Goal: Obtain resource: Download file/media

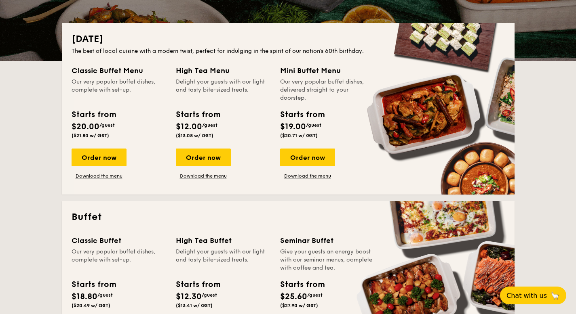
scroll to position [165, 0]
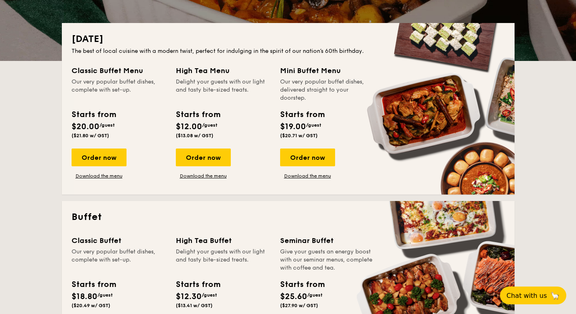
click at [207, 103] on div "High Tea Menu Delight your guests with our light and tasty bite-sized treats. S…" at bounding box center [223, 103] width 95 height 77
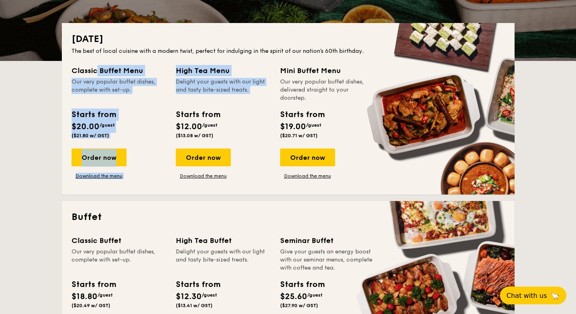
drag, startPoint x: 210, startPoint y: 103, endPoint x: 211, endPoint y: 63, distance: 40.0
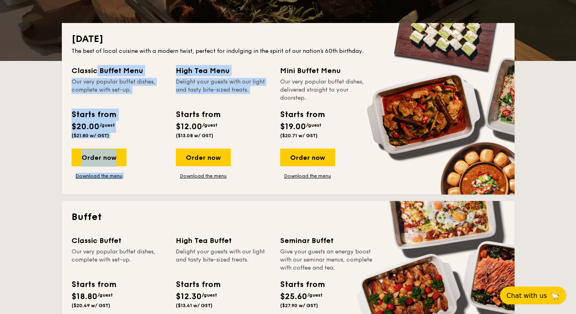
click at [211, 63] on div "[DATE] The best of local cuisine with a modern twist, perfect for indulging in …" at bounding box center [288, 109] width 452 height 172
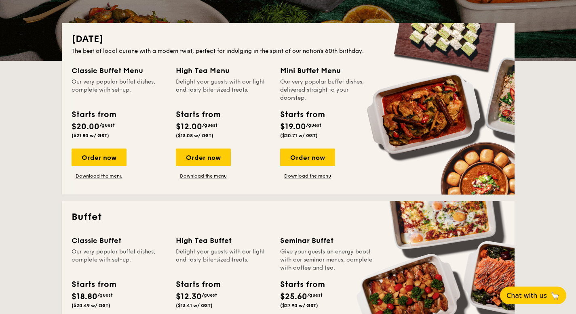
click at [214, 82] on div "Delight your guests with our light and tasty bite-sized treats." at bounding box center [223, 90] width 95 height 24
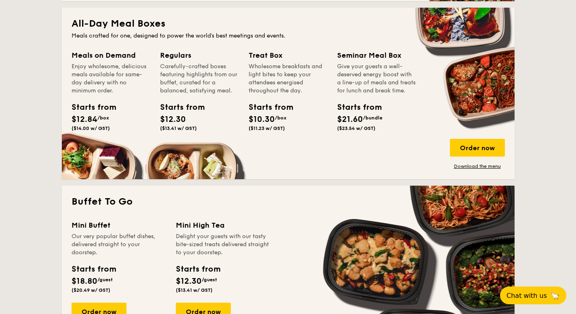
scroll to position [538, 0]
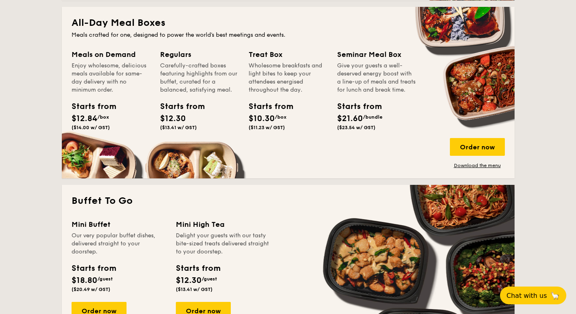
click at [291, 183] on div "[DATE] The best of local cuisine with a modern twist, perfect for indulging in …" at bounding box center [288, 177] width 452 height 1052
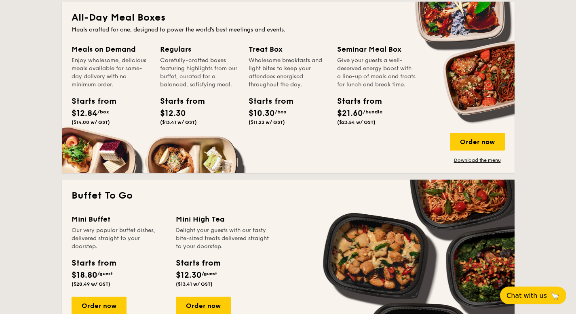
scroll to position [542, 0]
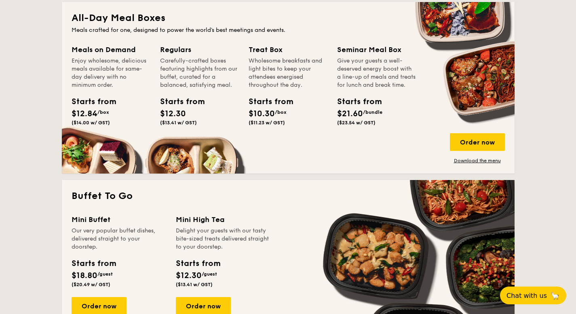
drag, startPoint x: 291, startPoint y: 166, endPoint x: 287, endPoint y: 171, distance: 6.6
click at [287, 172] on div "All-Day Meal Boxes Meals crafted for one, designed to power the world's best me…" at bounding box center [288, 88] width 452 height 172
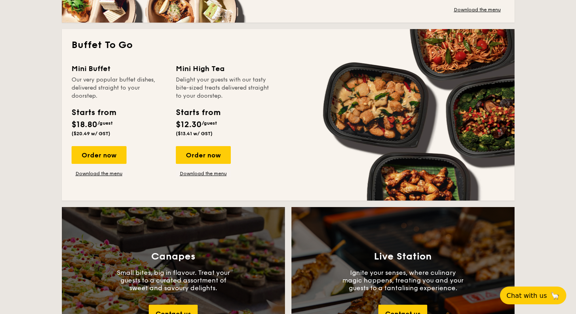
scroll to position [695, 0]
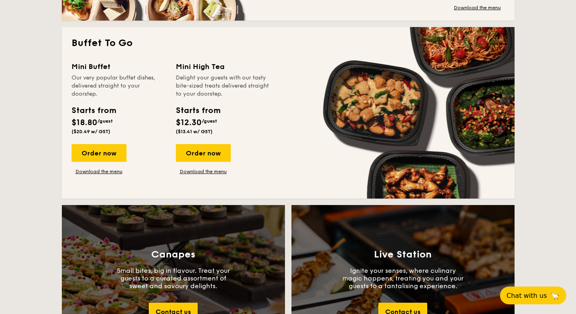
drag, startPoint x: 283, startPoint y: 204, endPoint x: 283, endPoint y: 193, distance: 10.1
click at [283, 193] on div "[DATE] The best of local cuisine with a modern twist, perfect for indulging in …" at bounding box center [288, 19] width 452 height 1052
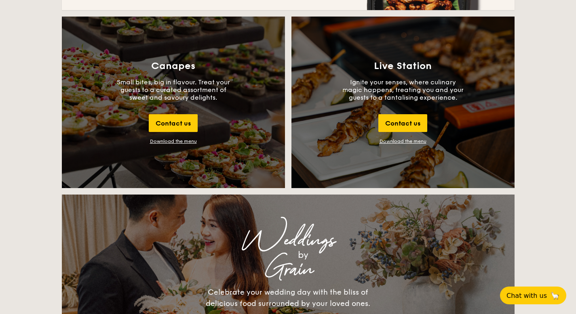
scroll to position [887, 0]
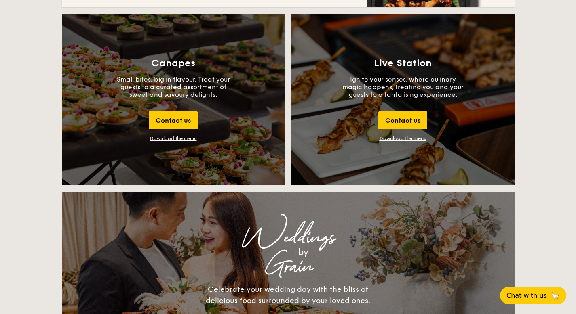
click at [285, 183] on div "Canapes Small bites, big in flavour. Treat your guests to a curated assortment …" at bounding box center [175, 103] width 226 height 178
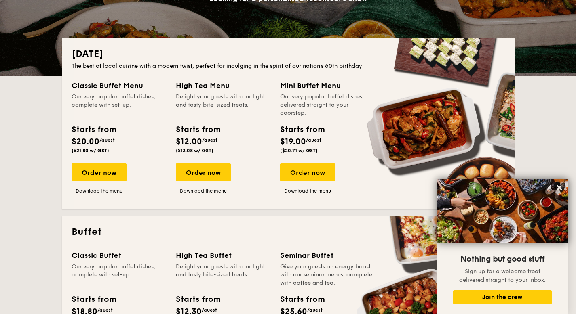
scroll to position [0, 0]
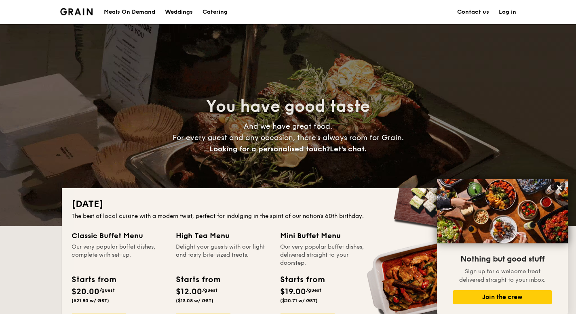
drag, startPoint x: 301, startPoint y: 13, endPoint x: 301, endPoint y: 29, distance: 16.2
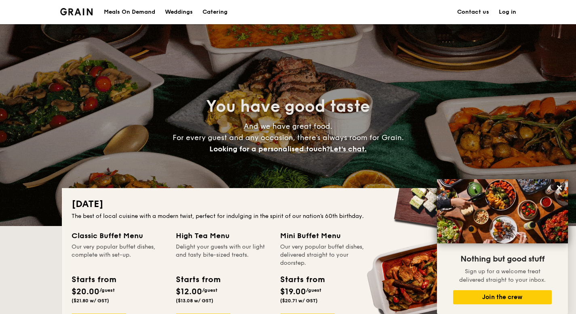
click at [301, 29] on div "Meals On Demand Weddings Catering Contact us Log in You have good taste And we …" at bounding box center [288, 113] width 576 height 226
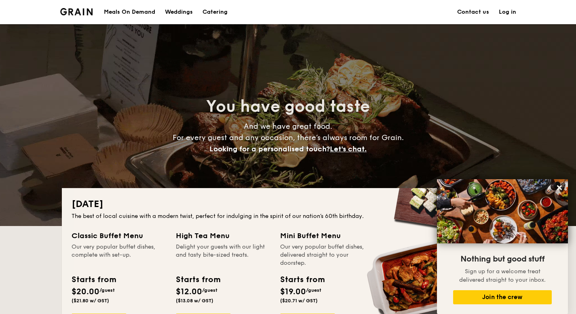
drag, startPoint x: 303, startPoint y: 10, endPoint x: 302, endPoint y: 15, distance: 4.5
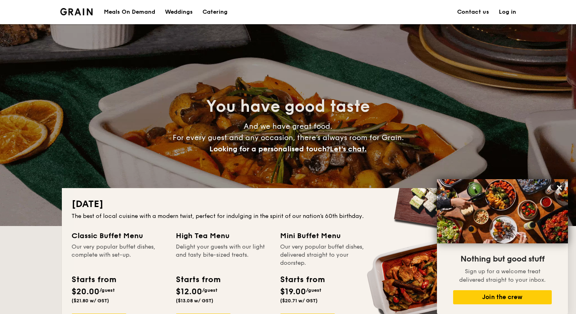
click at [302, 15] on section "Meals On Demand Weddings Catering Contact us Log in" at bounding box center [288, 12] width 456 height 24
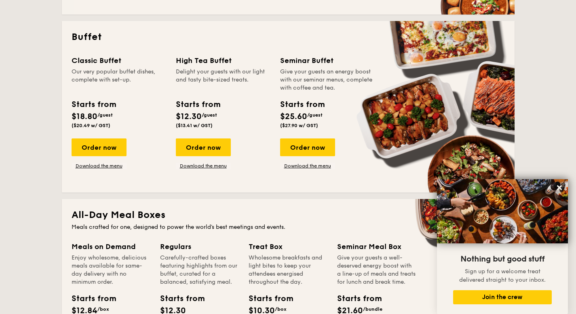
scroll to position [347, 0]
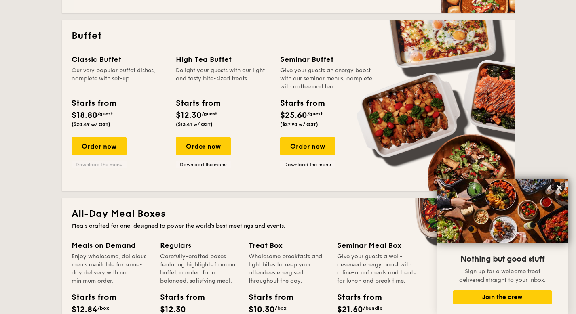
click at [111, 166] on link "Download the menu" at bounding box center [98, 165] width 55 height 6
